Goal: Complete Application Form: Complete application form

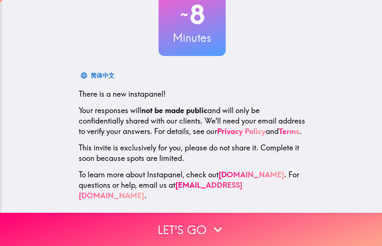
scroll to position [59, 0]
click at [193, 227] on button "Let's go" at bounding box center [191, 229] width 382 height 33
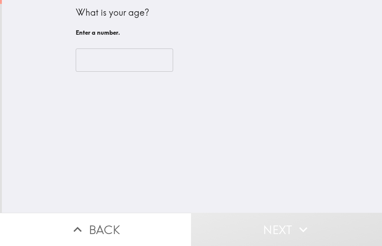
click at [128, 61] on input "number" at bounding box center [124, 60] width 97 height 23
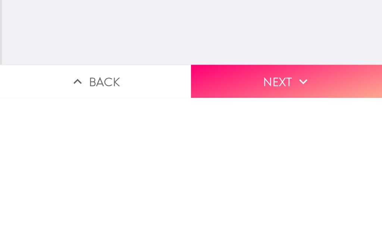
type input "64"
click at [264, 213] on button "Next" at bounding box center [286, 229] width 191 height 33
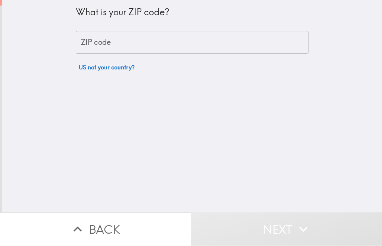
click at [194, 44] on input "ZIP code" at bounding box center [192, 42] width 233 height 23
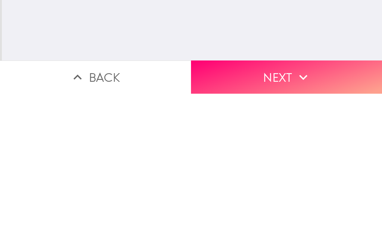
scroll to position [0, 0]
type input "07701"
click at [252, 213] on button "Next" at bounding box center [286, 229] width 191 height 33
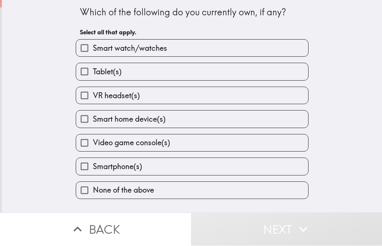
click at [172, 48] on label "Smart watch/watches" at bounding box center [192, 48] width 232 height 17
click at [93, 48] on input "Smart watch/watches" at bounding box center [84, 48] width 17 height 17
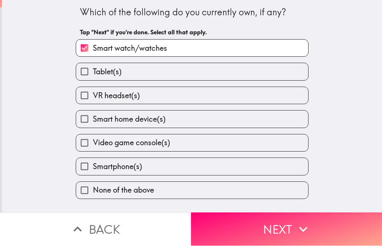
click at [179, 44] on label "Smart watch/watches" at bounding box center [192, 48] width 232 height 17
click at [93, 44] on input "Smart watch/watches" at bounding box center [84, 48] width 17 height 17
checkbox input "false"
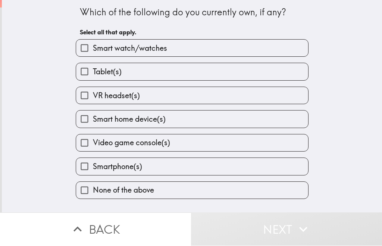
click at [169, 73] on label "Tablet(s)" at bounding box center [192, 71] width 232 height 17
click at [93, 73] on input "Tablet(s)" at bounding box center [84, 71] width 17 height 17
checkbox input "true"
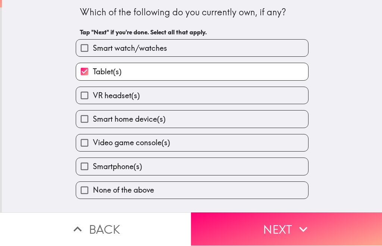
click at [186, 122] on label "Smart home device(s)" at bounding box center [192, 119] width 232 height 17
click at [93, 122] on input "Smart home device(s)" at bounding box center [84, 119] width 17 height 17
checkbox input "true"
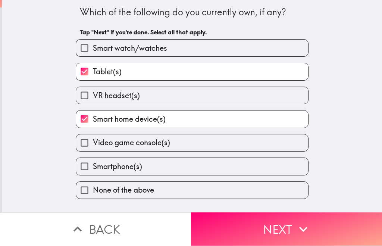
click at [173, 171] on label "Smartphone(s)" at bounding box center [192, 166] width 232 height 17
click at [93, 171] on input "Smartphone(s)" at bounding box center [84, 166] width 17 height 17
checkbox input "true"
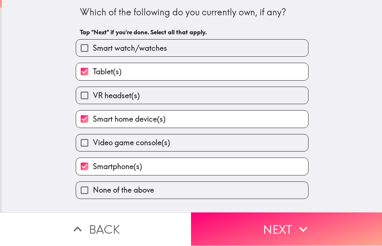
click at [275, 238] on button "Next" at bounding box center [286, 229] width 191 height 33
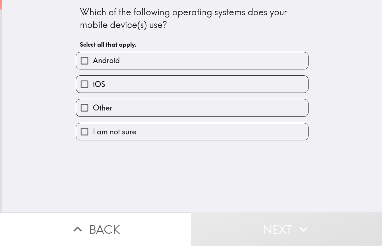
click at [186, 87] on label "iOS" at bounding box center [192, 84] width 232 height 17
click at [93, 87] on input "iOS" at bounding box center [84, 84] width 17 height 17
checkbox input "true"
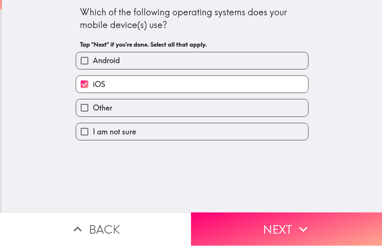
click at [265, 233] on button "Next" at bounding box center [286, 229] width 191 height 33
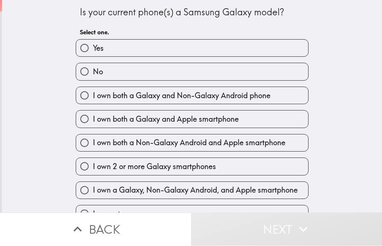
click at [230, 73] on label "No" at bounding box center [192, 71] width 232 height 17
click at [93, 73] on input "No" at bounding box center [84, 71] width 17 height 17
radio input "true"
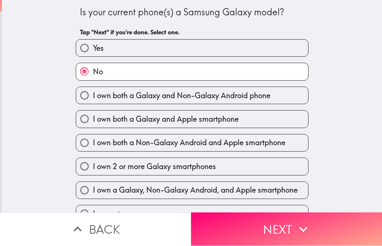
click at [238, 231] on button "Next" at bounding box center [286, 229] width 191 height 33
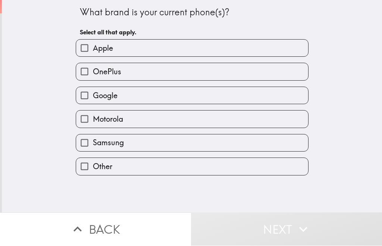
click at [216, 50] on label "Apple" at bounding box center [192, 48] width 232 height 17
click at [93, 50] on input "Apple" at bounding box center [84, 48] width 17 height 17
checkbox input "true"
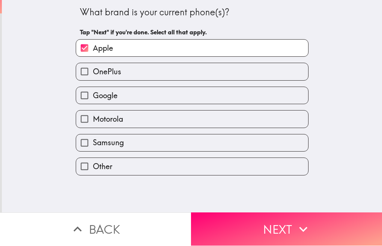
click at [236, 232] on button "Next" at bounding box center [286, 229] width 191 height 33
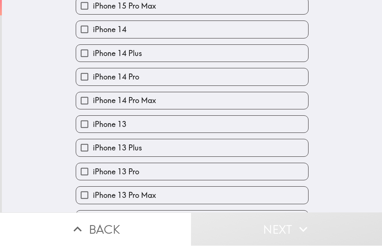
scroll to position [252, 0]
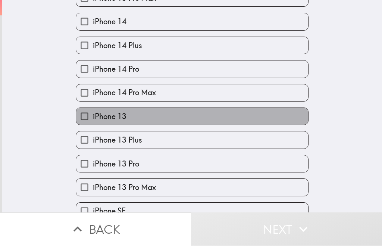
click at [178, 124] on label "iPhone 13" at bounding box center [192, 116] width 232 height 17
click at [93, 124] on input "iPhone 13" at bounding box center [84, 116] width 17 height 17
checkbox input "true"
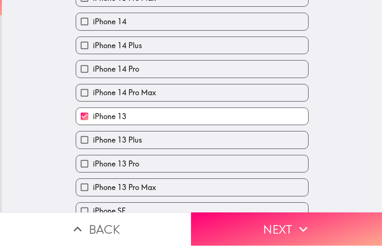
click at [258, 235] on button "Next" at bounding box center [286, 229] width 191 height 33
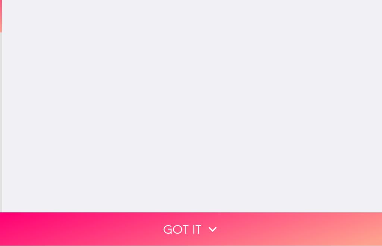
scroll to position [0, 0]
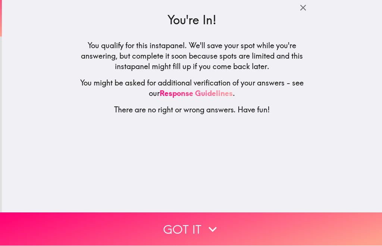
click at [205, 231] on icon "button" at bounding box center [213, 229] width 16 height 16
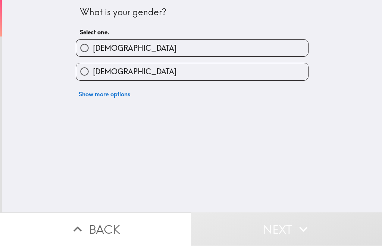
click at [175, 45] on label "[DEMOGRAPHIC_DATA]" at bounding box center [192, 48] width 232 height 17
click at [93, 45] on input "[DEMOGRAPHIC_DATA]" at bounding box center [84, 48] width 17 height 17
radio input "true"
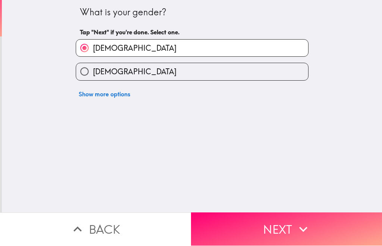
click at [245, 233] on button "Next" at bounding box center [286, 229] width 191 height 33
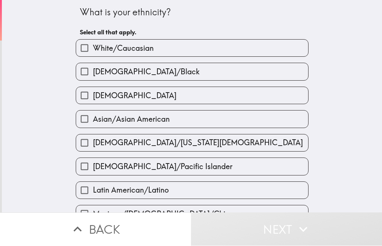
click at [205, 44] on label "White/Caucasian" at bounding box center [192, 48] width 232 height 17
click at [93, 44] on input "White/Caucasian" at bounding box center [84, 48] width 17 height 17
checkbox input "true"
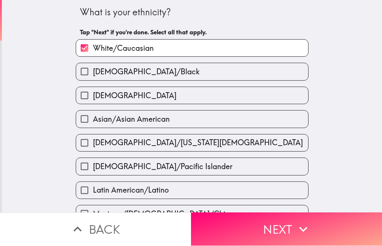
click at [255, 230] on button "Next" at bounding box center [286, 229] width 191 height 33
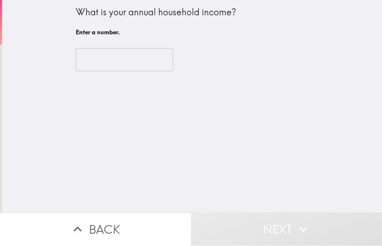
click at [148, 54] on input "number" at bounding box center [124, 60] width 97 height 23
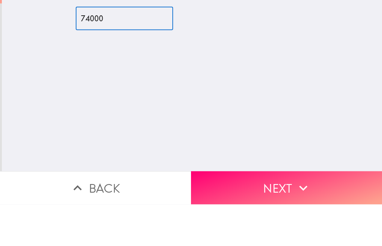
type input "74000"
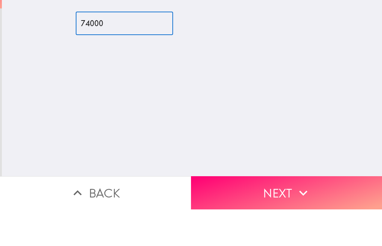
click at [281, 213] on button "Next" at bounding box center [286, 229] width 191 height 33
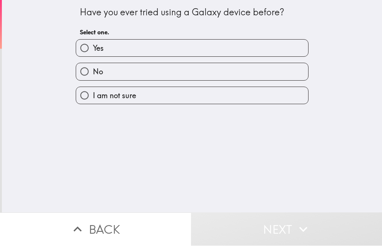
click at [204, 72] on label "No" at bounding box center [192, 71] width 232 height 17
click at [93, 72] on input "No" at bounding box center [84, 71] width 17 height 17
radio input "true"
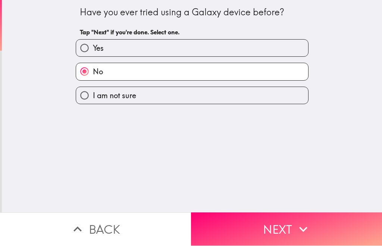
click at [227, 233] on button "Next" at bounding box center [286, 229] width 191 height 33
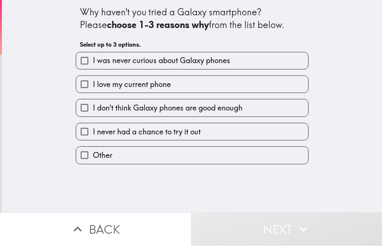
click at [214, 133] on label "I never had a chance to try it out" at bounding box center [192, 132] width 232 height 17
click at [93, 133] on input "I never had a chance to try it out" at bounding box center [84, 132] width 17 height 17
checkbox input "true"
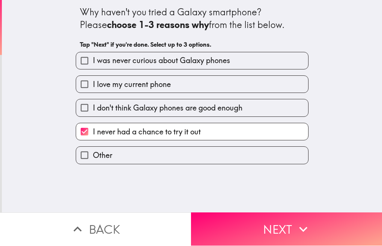
click at [237, 230] on button "Next" at bounding box center [286, 229] width 191 height 33
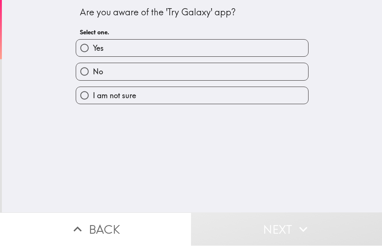
click at [226, 68] on label "No" at bounding box center [192, 71] width 232 height 17
click at [93, 68] on input "No" at bounding box center [84, 71] width 17 height 17
radio input "true"
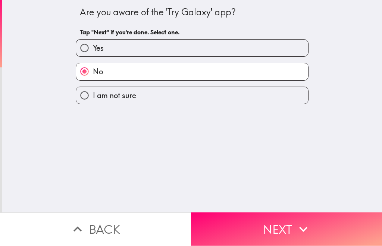
click at [230, 228] on button "Next" at bounding box center [286, 229] width 191 height 33
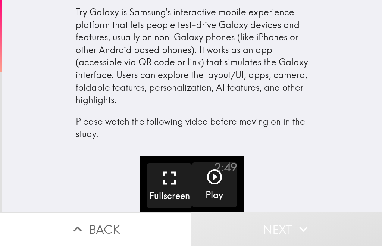
click at [216, 183] on icon "button" at bounding box center [215, 177] width 18 height 18
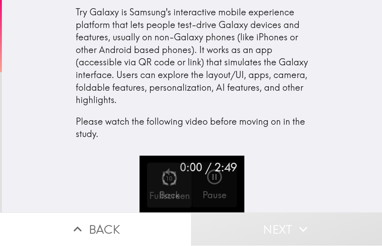
click at [173, 180] on icon "button" at bounding box center [169, 178] width 22 height 22
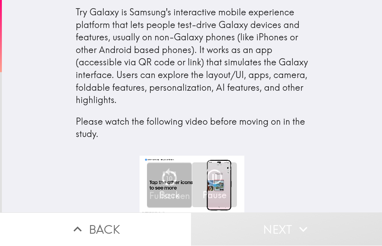
click at [173, 179] on icon "button" at bounding box center [169, 178] width 22 height 22
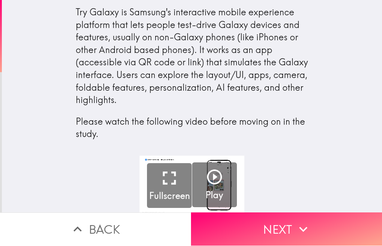
click at [284, 224] on button "Next" at bounding box center [286, 229] width 191 height 33
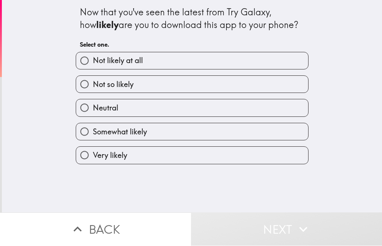
click at [207, 109] on label "Neutral" at bounding box center [192, 108] width 232 height 17
click at [93, 109] on input "Neutral" at bounding box center [84, 108] width 17 height 17
radio input "true"
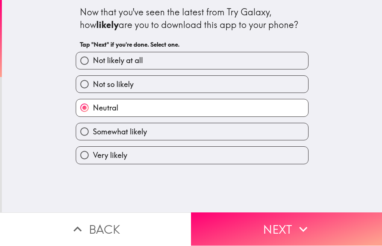
click at [269, 227] on button "Next" at bounding box center [286, 229] width 191 height 33
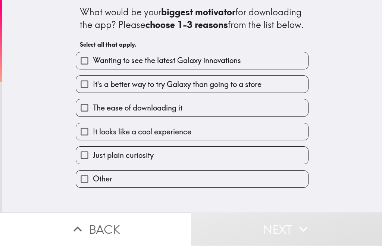
click at [190, 117] on label "The ease of downloading it" at bounding box center [192, 108] width 232 height 17
click at [93, 117] on input "The ease of downloading it" at bounding box center [84, 108] width 17 height 17
checkbox input "true"
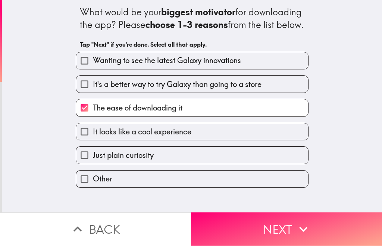
click at [186, 137] on span "It looks like a cool experience" at bounding box center [142, 132] width 99 height 10
click at [93, 140] on input "It looks like a cool experience" at bounding box center [84, 132] width 17 height 17
checkbox input "true"
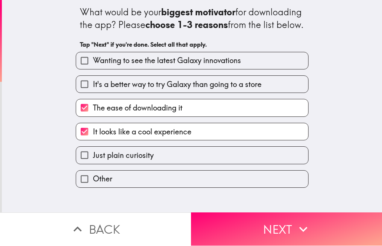
click at [185, 164] on label "Just plain curiosity" at bounding box center [192, 155] width 232 height 17
click at [93, 164] on input "Just plain curiosity" at bounding box center [84, 155] width 17 height 17
checkbox input "true"
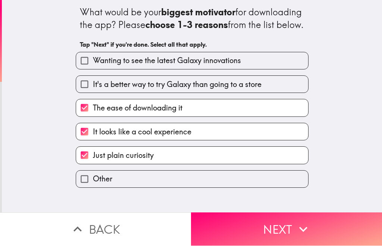
click at [241, 233] on button "Next" at bounding box center [286, 229] width 191 height 33
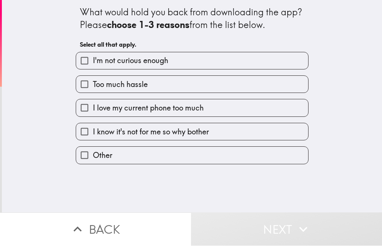
click at [239, 86] on label "Too much hassle" at bounding box center [192, 84] width 232 height 17
click at [93, 86] on input "Too much hassle" at bounding box center [84, 84] width 17 height 17
checkbox input "true"
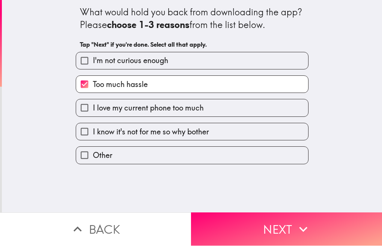
click at [232, 238] on button "Next" at bounding box center [286, 229] width 191 height 33
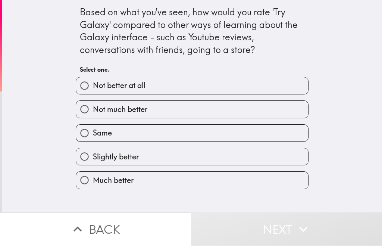
click at [197, 155] on label "Slightly better" at bounding box center [192, 157] width 232 height 17
click at [93, 155] on input "Slightly better" at bounding box center [84, 157] width 17 height 17
radio input "true"
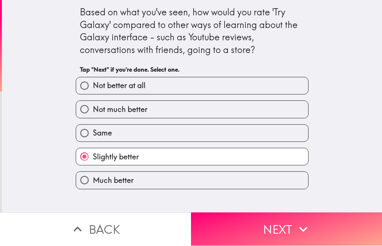
click at [237, 230] on button "Next" at bounding box center [286, 229] width 191 height 33
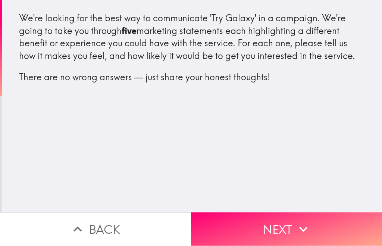
click at [270, 239] on button "Next" at bounding box center [286, 229] width 191 height 33
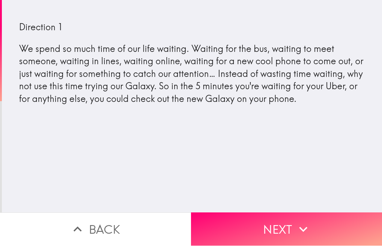
click at [276, 235] on button "Next" at bounding box center [286, 229] width 191 height 33
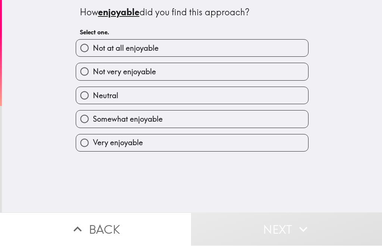
click at [170, 117] on label "Somewhat enjoyable" at bounding box center [192, 119] width 232 height 17
click at [93, 117] on input "Somewhat enjoyable" at bounding box center [84, 119] width 17 height 17
radio input "true"
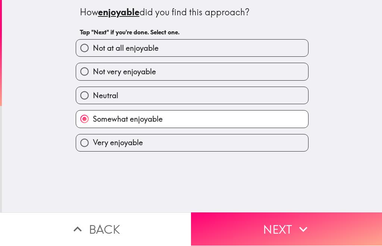
click at [277, 234] on button "Next" at bounding box center [286, 229] width 191 height 33
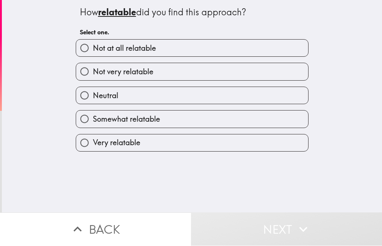
click at [214, 97] on label "Neutral" at bounding box center [192, 95] width 232 height 17
click at [93, 97] on input "Neutral" at bounding box center [84, 95] width 17 height 17
radio input "true"
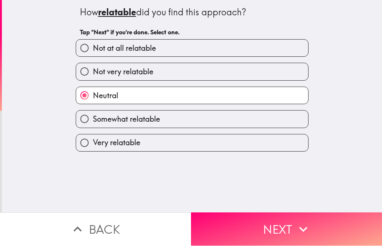
click at [253, 230] on button "Next" at bounding box center [286, 229] width 191 height 33
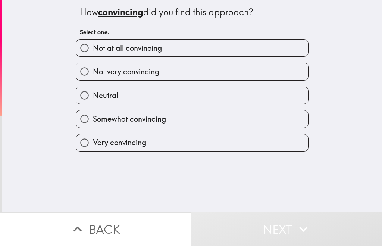
click at [189, 100] on label "Neutral" at bounding box center [192, 95] width 232 height 17
click at [93, 100] on input "Neutral" at bounding box center [84, 95] width 17 height 17
radio input "true"
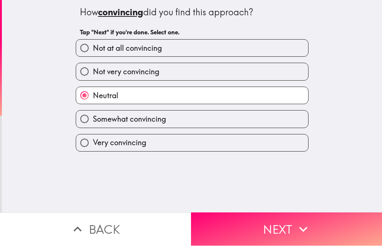
click at [240, 233] on button "Next" at bounding box center [286, 229] width 191 height 33
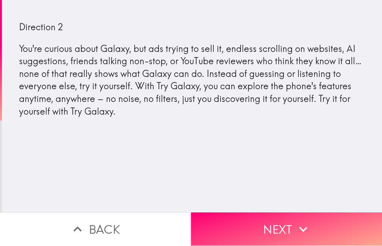
click at [269, 233] on button "Next" at bounding box center [286, 229] width 191 height 33
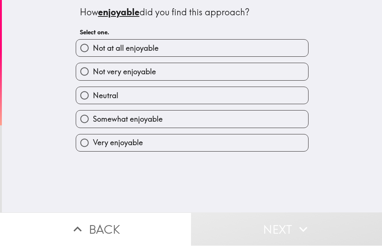
click at [221, 101] on label "Neutral" at bounding box center [192, 95] width 232 height 17
click at [93, 101] on input "Neutral" at bounding box center [84, 95] width 17 height 17
radio input "true"
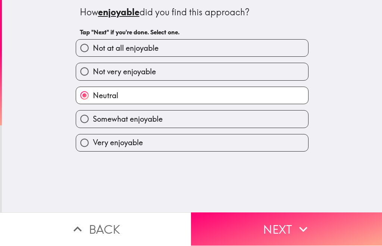
click at [250, 233] on button "Next" at bounding box center [286, 229] width 191 height 33
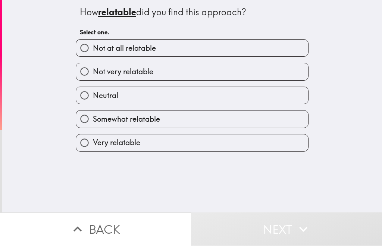
click at [191, 124] on label "Somewhat relatable" at bounding box center [192, 119] width 232 height 17
click at [93, 124] on input "Somewhat relatable" at bounding box center [84, 119] width 17 height 17
radio input "true"
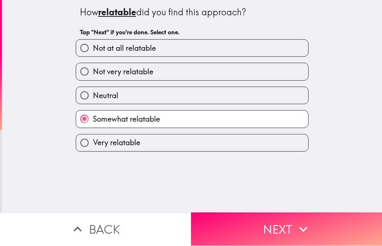
click at [254, 228] on button "Next" at bounding box center [286, 229] width 191 height 33
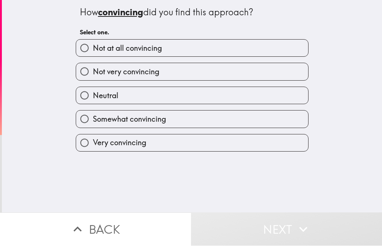
click at [201, 122] on label "Somewhat convincing" at bounding box center [192, 119] width 232 height 17
click at [93, 122] on input "Somewhat convincing" at bounding box center [84, 119] width 17 height 17
radio input "true"
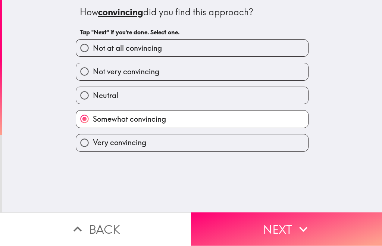
click at [250, 230] on button "Next" at bounding box center [286, 229] width 191 height 33
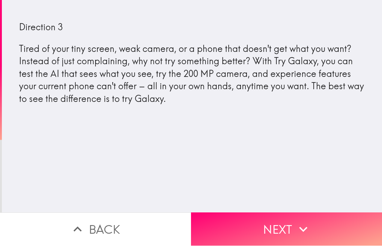
click at [278, 225] on button "Next" at bounding box center [286, 229] width 191 height 33
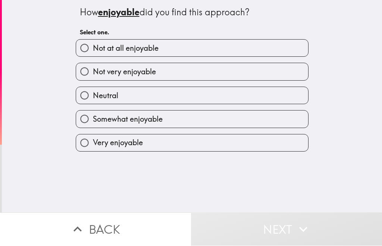
click at [207, 70] on label "Not very enjoyable" at bounding box center [192, 71] width 232 height 17
click at [93, 70] on input "Not very enjoyable" at bounding box center [84, 71] width 17 height 17
radio input "true"
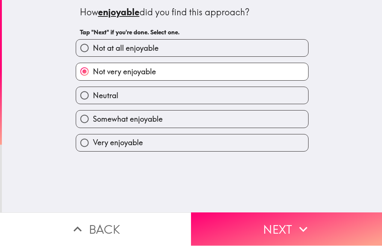
click at [216, 100] on label "Neutral" at bounding box center [192, 95] width 232 height 17
click at [93, 100] on input "Neutral" at bounding box center [84, 95] width 17 height 17
radio input "true"
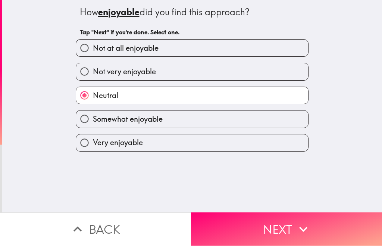
click at [249, 238] on button "Next" at bounding box center [286, 229] width 191 height 33
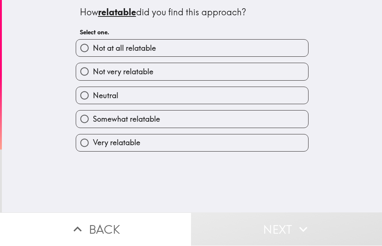
click at [217, 69] on label "Not very relatable" at bounding box center [192, 71] width 232 height 17
click at [93, 69] on input "Not very relatable" at bounding box center [84, 71] width 17 height 17
radio input "true"
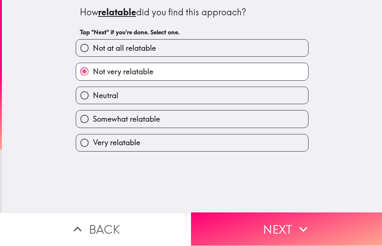
click at [246, 232] on button "Next" at bounding box center [286, 229] width 191 height 33
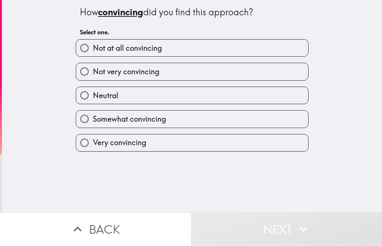
click at [227, 65] on label "Not very convincing" at bounding box center [192, 71] width 232 height 17
click at [93, 65] on input "Not very convincing" at bounding box center [84, 71] width 17 height 17
radio input "true"
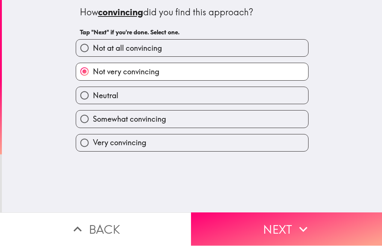
click at [254, 228] on button "Next" at bounding box center [286, 229] width 191 height 33
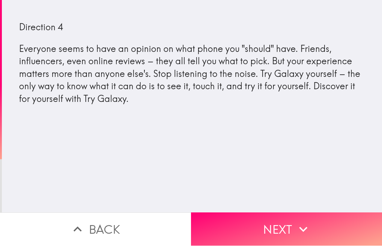
click at [278, 227] on button "Next" at bounding box center [286, 229] width 191 height 33
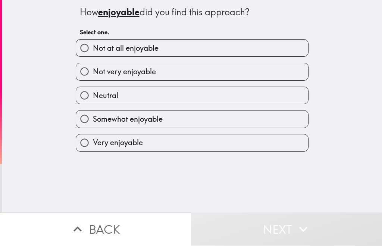
click at [226, 69] on label "Not very enjoyable" at bounding box center [192, 71] width 232 height 17
click at [93, 69] on input "Not very enjoyable" at bounding box center [84, 71] width 17 height 17
radio input "true"
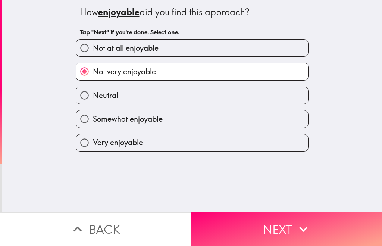
click at [250, 228] on button "Next" at bounding box center [286, 229] width 191 height 33
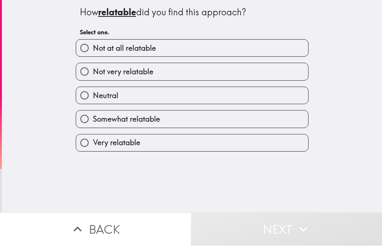
click at [224, 67] on label "Not very relatable" at bounding box center [192, 71] width 232 height 17
click at [93, 67] on input "Not very relatable" at bounding box center [84, 71] width 17 height 17
radio input "true"
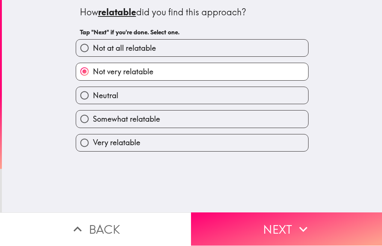
click at [237, 227] on button "Next" at bounding box center [286, 229] width 191 height 33
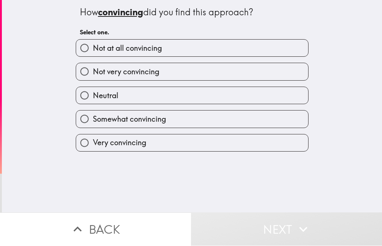
click at [213, 95] on label "Neutral" at bounding box center [192, 95] width 232 height 17
click at [93, 95] on input "Neutral" at bounding box center [84, 95] width 17 height 17
radio input "true"
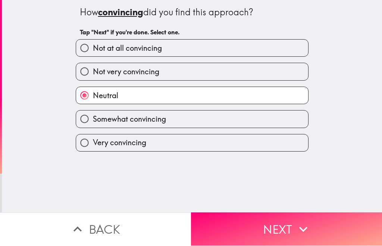
click at [253, 226] on button "Next" at bounding box center [286, 229] width 191 height 33
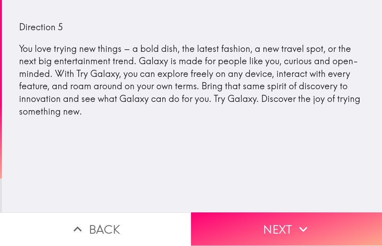
click at [276, 227] on button "Next" at bounding box center [286, 229] width 191 height 33
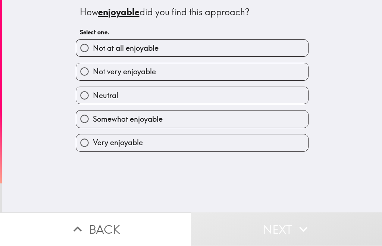
click at [159, 100] on label "Neutral" at bounding box center [192, 95] width 232 height 17
click at [93, 100] on input "Neutral" at bounding box center [84, 95] width 17 height 17
radio input "true"
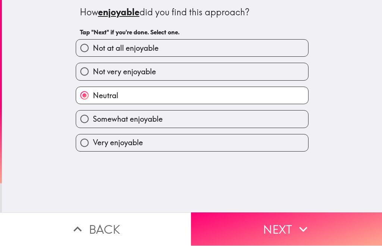
click at [248, 228] on button "Next" at bounding box center [286, 229] width 191 height 33
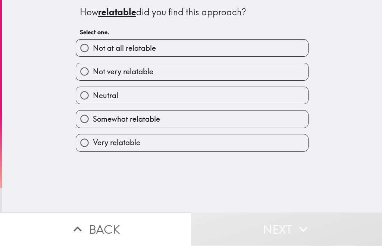
click at [190, 99] on label "Neutral" at bounding box center [192, 95] width 232 height 17
click at [93, 99] on input "Neutral" at bounding box center [84, 95] width 17 height 17
radio input "true"
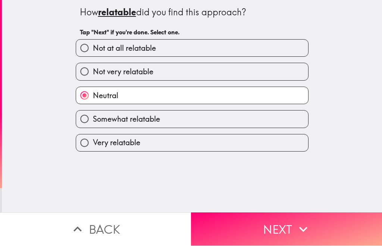
click at [248, 228] on button "Next" at bounding box center [286, 229] width 191 height 33
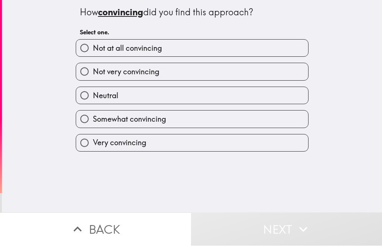
click at [186, 118] on label "Somewhat convincing" at bounding box center [192, 119] width 232 height 17
click at [93, 118] on input "Somewhat convincing" at bounding box center [84, 119] width 17 height 17
radio input "true"
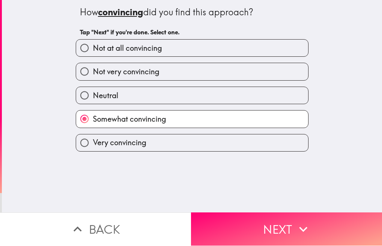
click at [261, 221] on button "Next" at bounding box center [286, 229] width 191 height 33
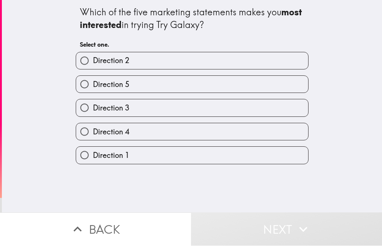
click at [224, 87] on label "Direction 5" at bounding box center [192, 84] width 232 height 17
click at [93, 87] on input "Direction 5" at bounding box center [84, 84] width 17 height 17
radio input "true"
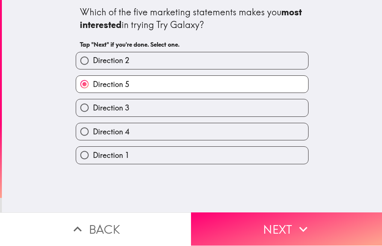
click at [245, 230] on button "Next" at bounding box center [286, 229] width 191 height 33
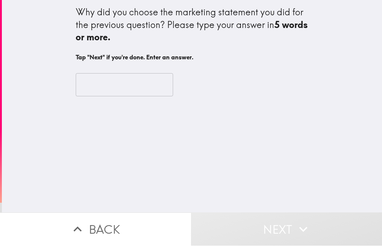
click at [131, 81] on input "text" at bounding box center [124, 85] width 97 height 23
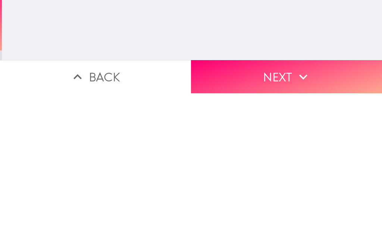
type input "It’s the one I remember"
click at [276, 213] on button "Next" at bounding box center [286, 229] width 191 height 33
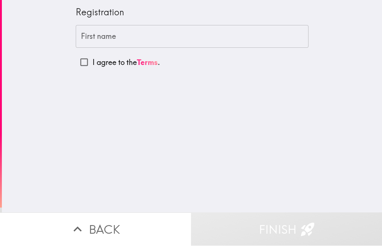
click at [169, 32] on input "First name" at bounding box center [192, 36] width 233 height 23
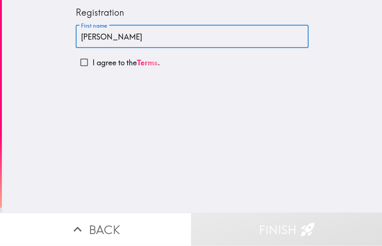
type input "[PERSON_NAME]"
click at [84, 61] on input "I agree to the Terms ." at bounding box center [84, 62] width 17 height 17
checkbox input "true"
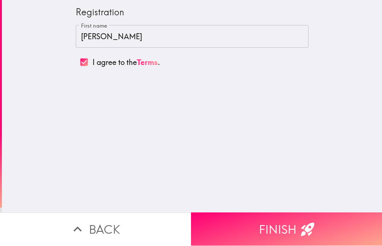
click at [260, 235] on button "Finish" at bounding box center [286, 229] width 191 height 33
